Goal: Browse casually: Explore the website without a specific task or goal

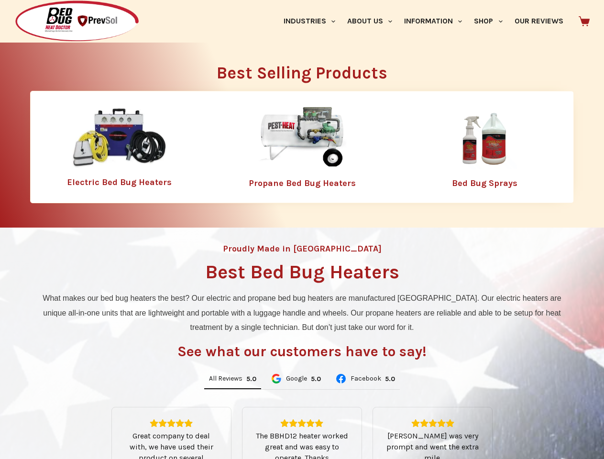
click at [302, 229] on div "Proudly Made in [GEOGRAPHIC_DATA] Best Bed Bug Heaters What makes our bed bug h…" at bounding box center [302, 402] width 604 height 349
click at [313, 21] on link "Industries" at bounding box center [309, 21] width 64 height 43
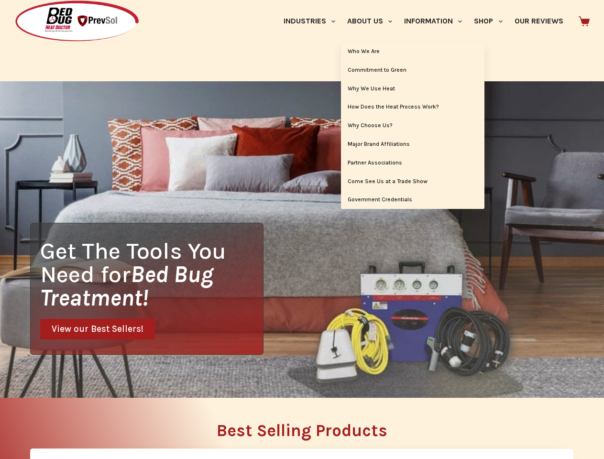
click at [373, 21] on link "About Us" at bounding box center [369, 21] width 57 height 43
click at [437, 21] on link "Information" at bounding box center [433, 21] width 70 height 43
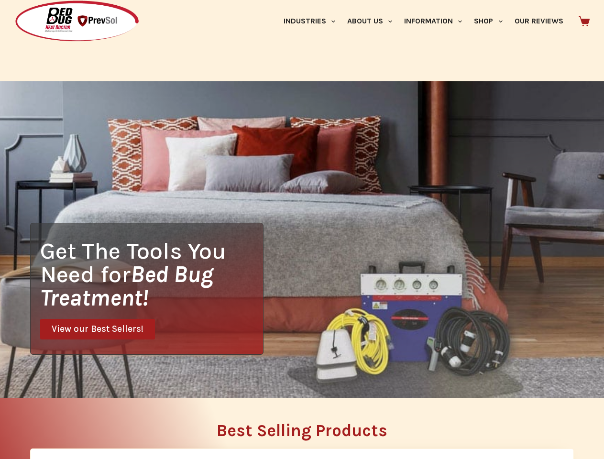
click at [492, 21] on link "Shop" at bounding box center [488, 21] width 40 height 43
click at [232, 379] on div "Get The Tools You Need for Bed Bug Treatment! View our Best Sellers!" at bounding box center [302, 239] width 604 height 316
click at [295, 379] on div "Get The Tools You Need for Bed Bug Treatment! View our Best Sellers!" at bounding box center [302, 239] width 604 height 316
click at [365, 379] on div "Get The Tools You Need for Bed Bug Treatment! View our Best Sellers!" at bounding box center [302, 239] width 604 height 316
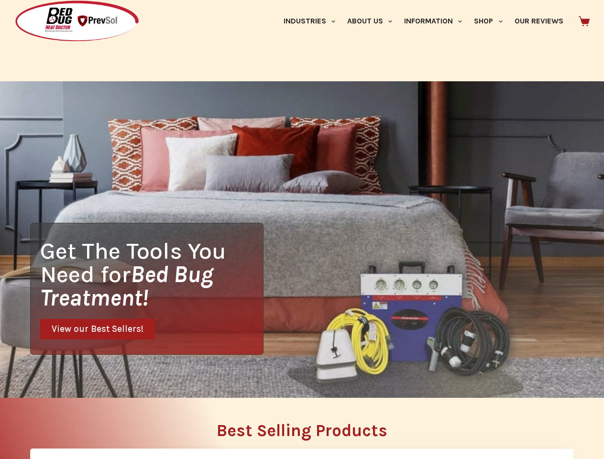
click at [302, 433] on h2 "Best Selling Products" at bounding box center [302, 430] width 544 height 17
